Goal: Task Accomplishment & Management: Manage account settings

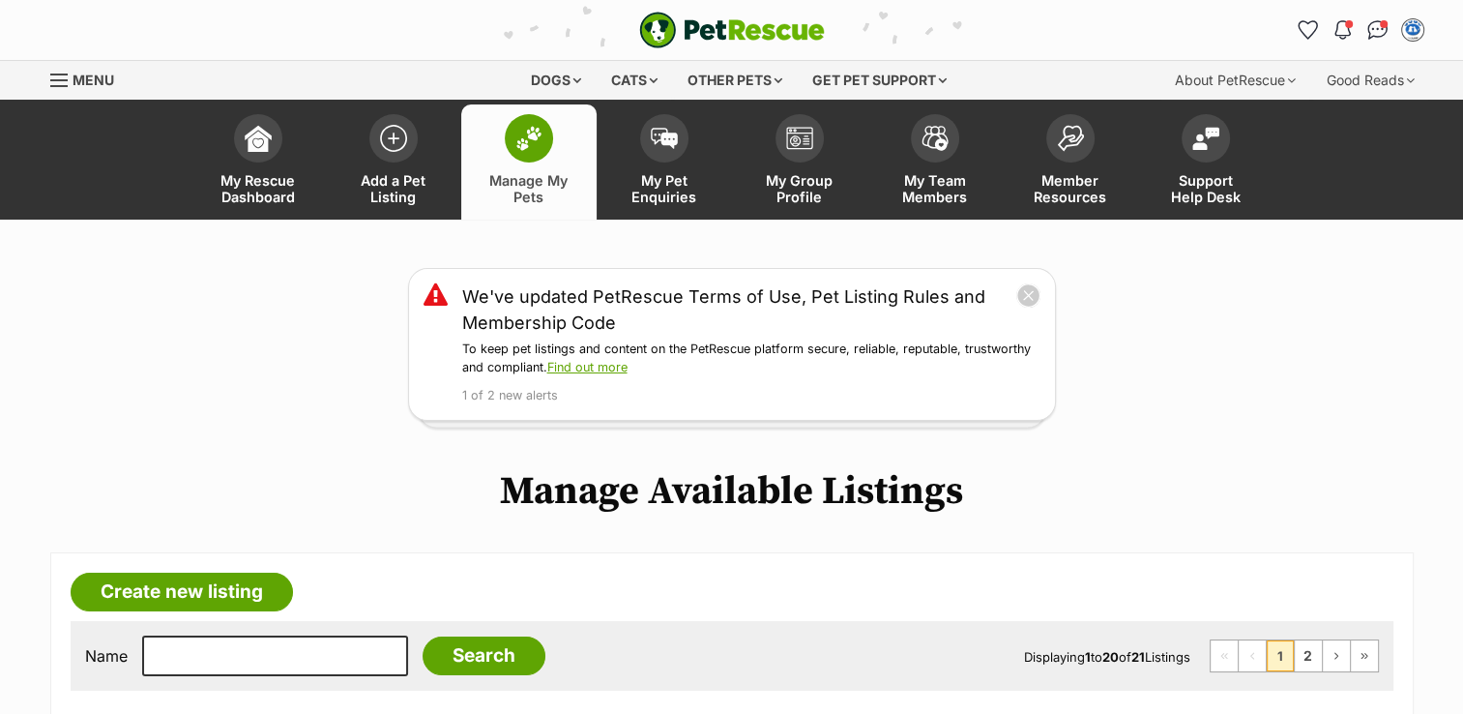
click at [535, 140] on img at bounding box center [529, 138] width 27 height 25
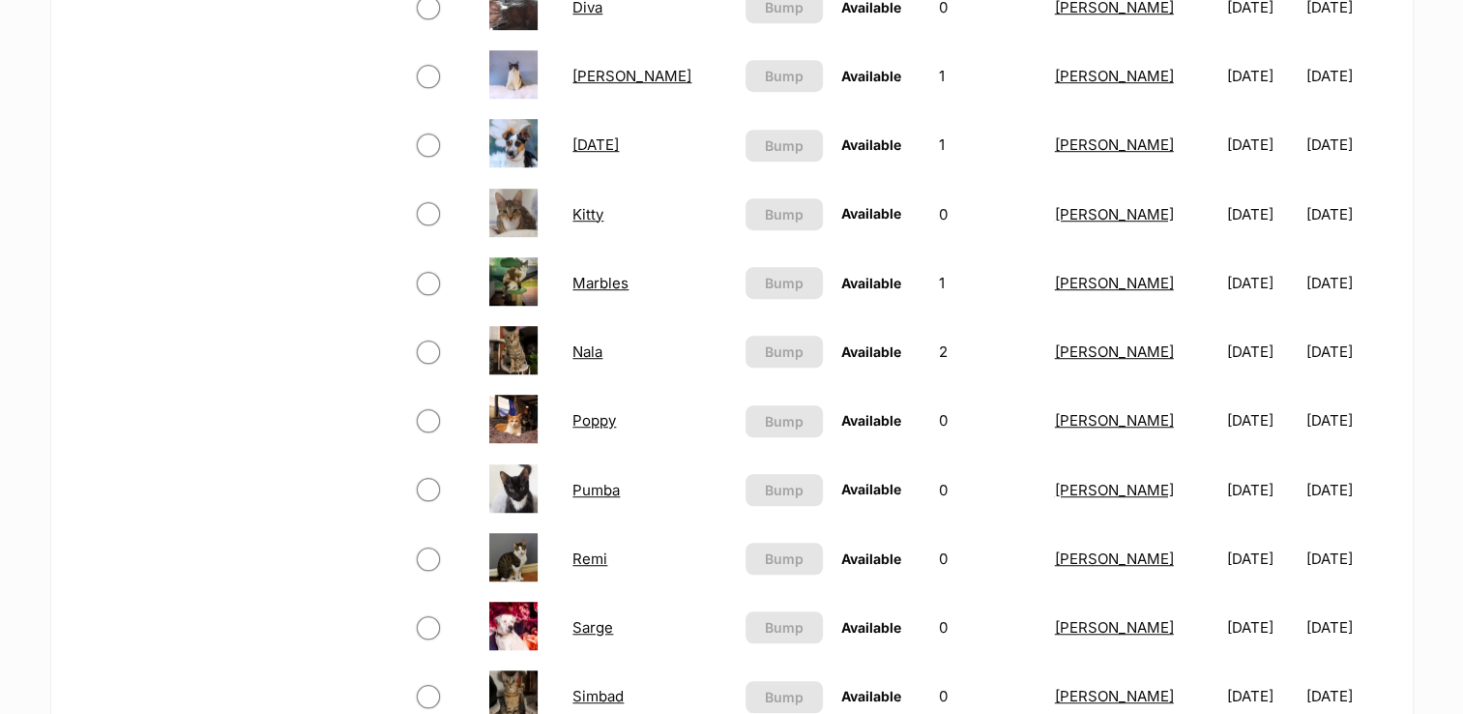
scroll to position [1872, 0]
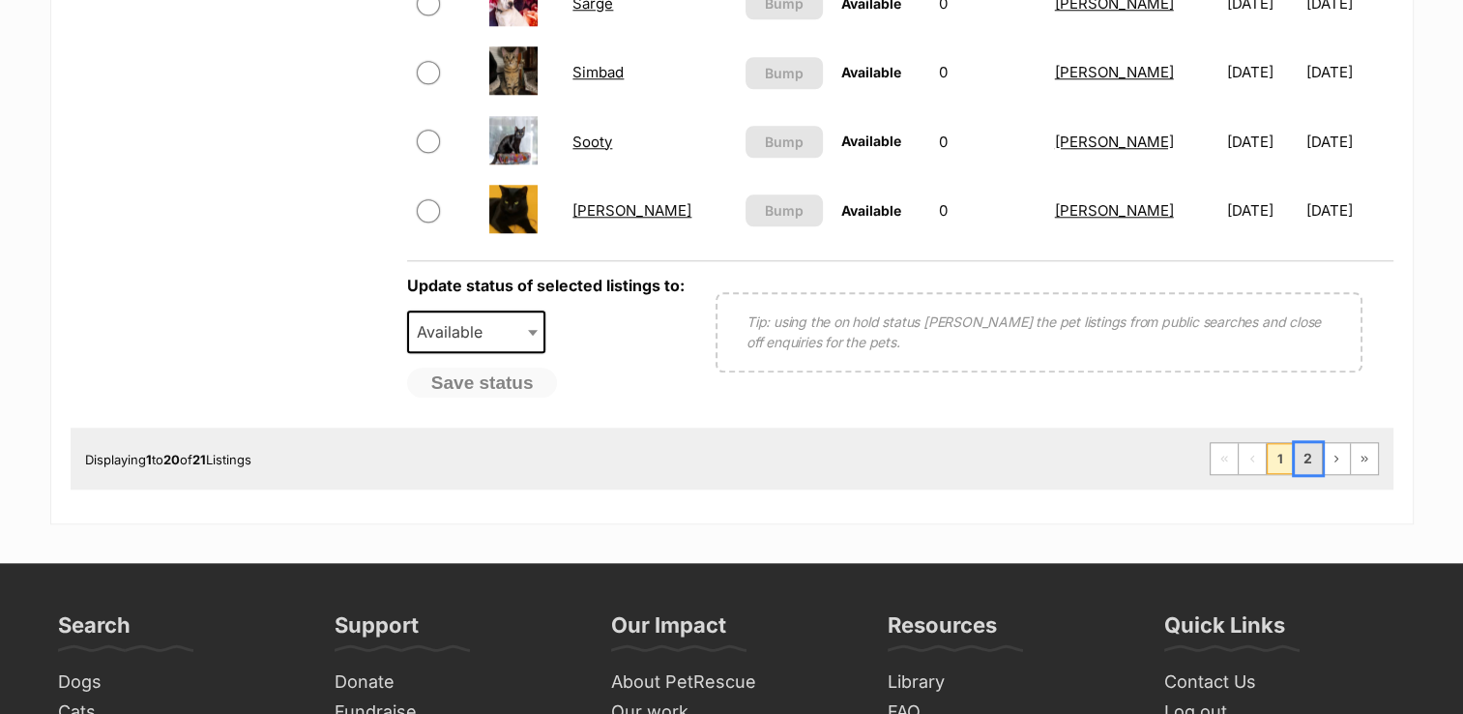
click at [1304, 451] on link "2" at bounding box center [1308, 458] width 27 height 31
